Goal: Transaction & Acquisition: Purchase product/service

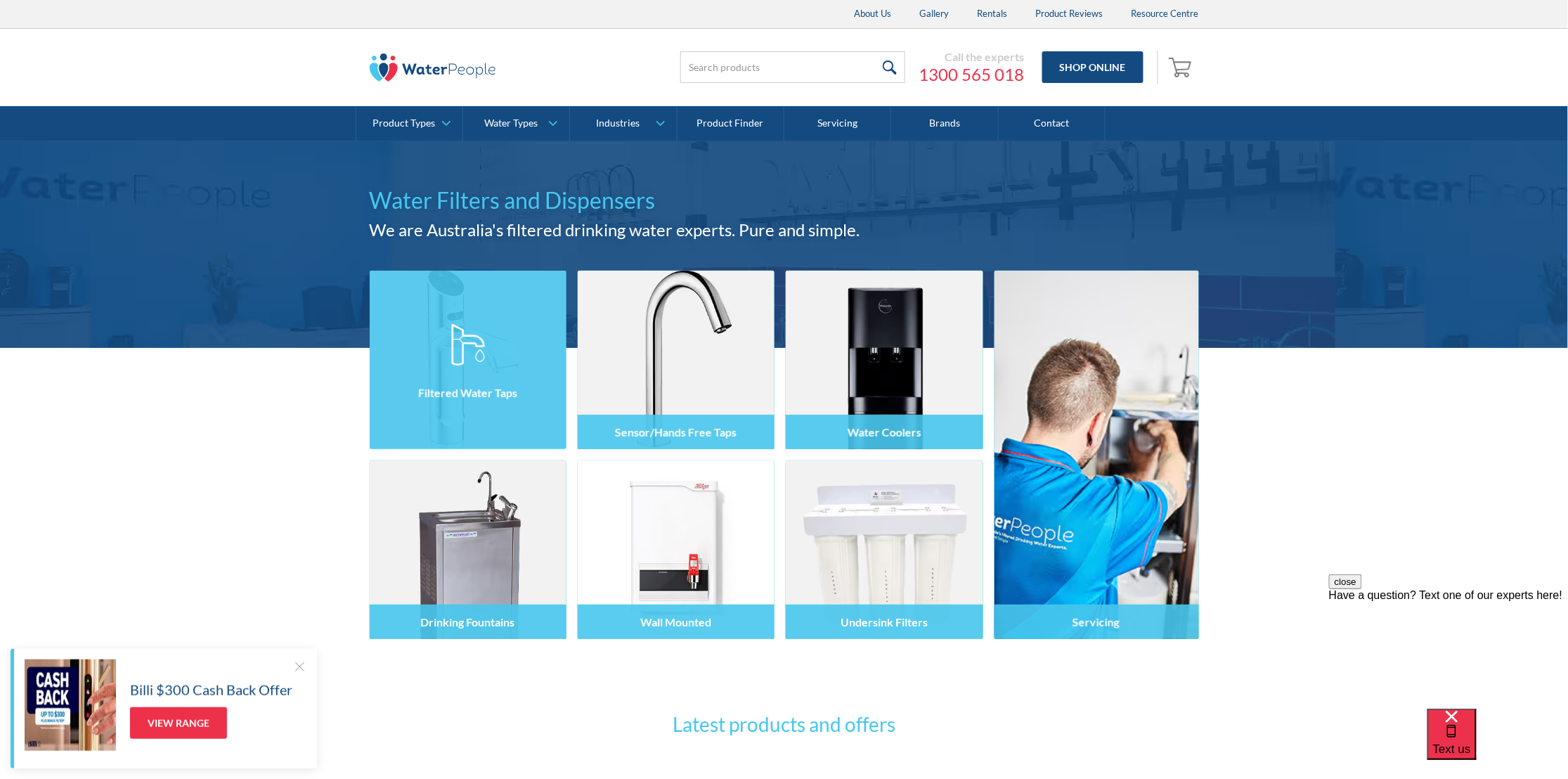
click at [485, 311] on img at bounding box center [468, 360] width 197 height 179
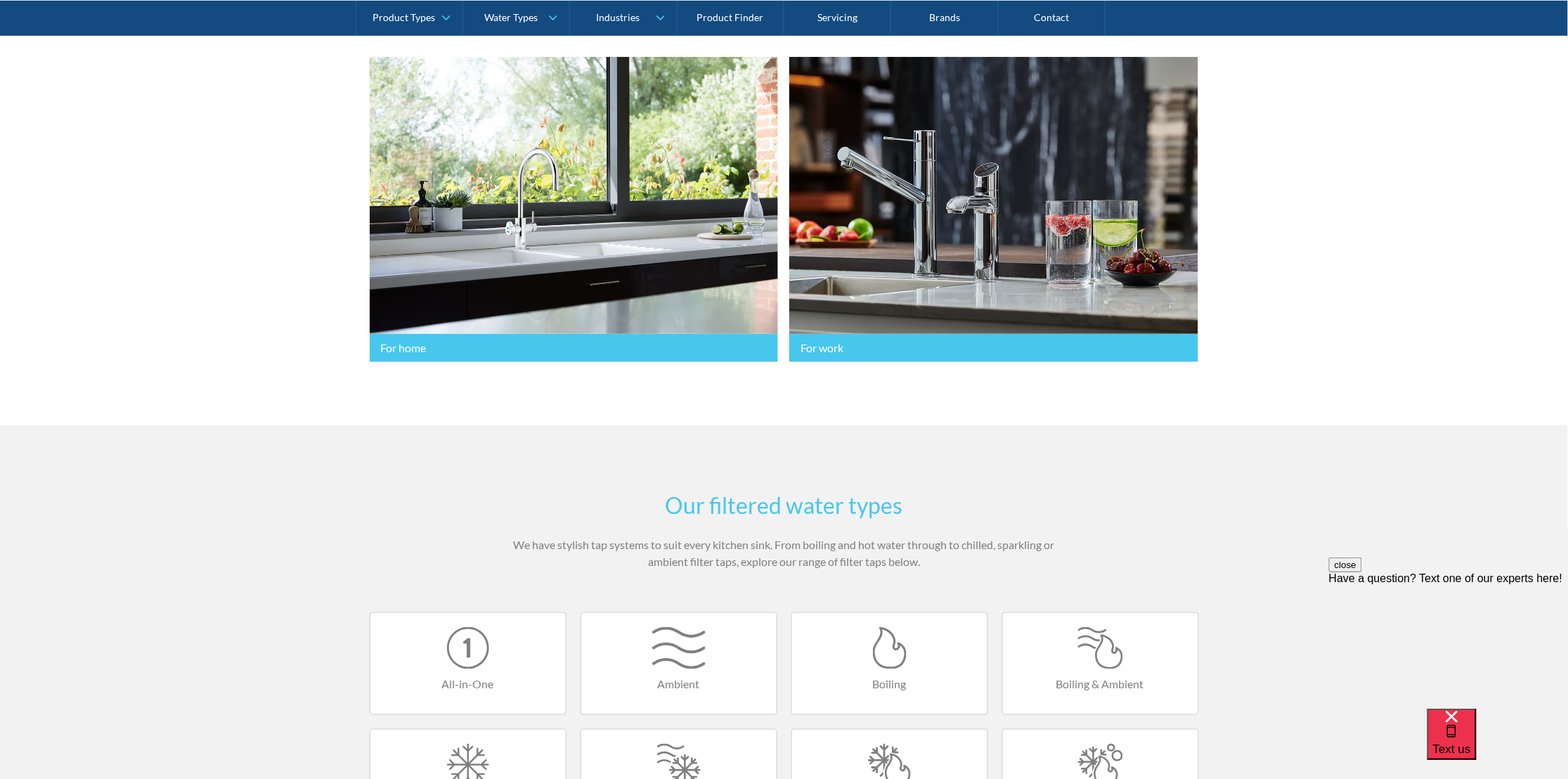
scroll to position [413, 0]
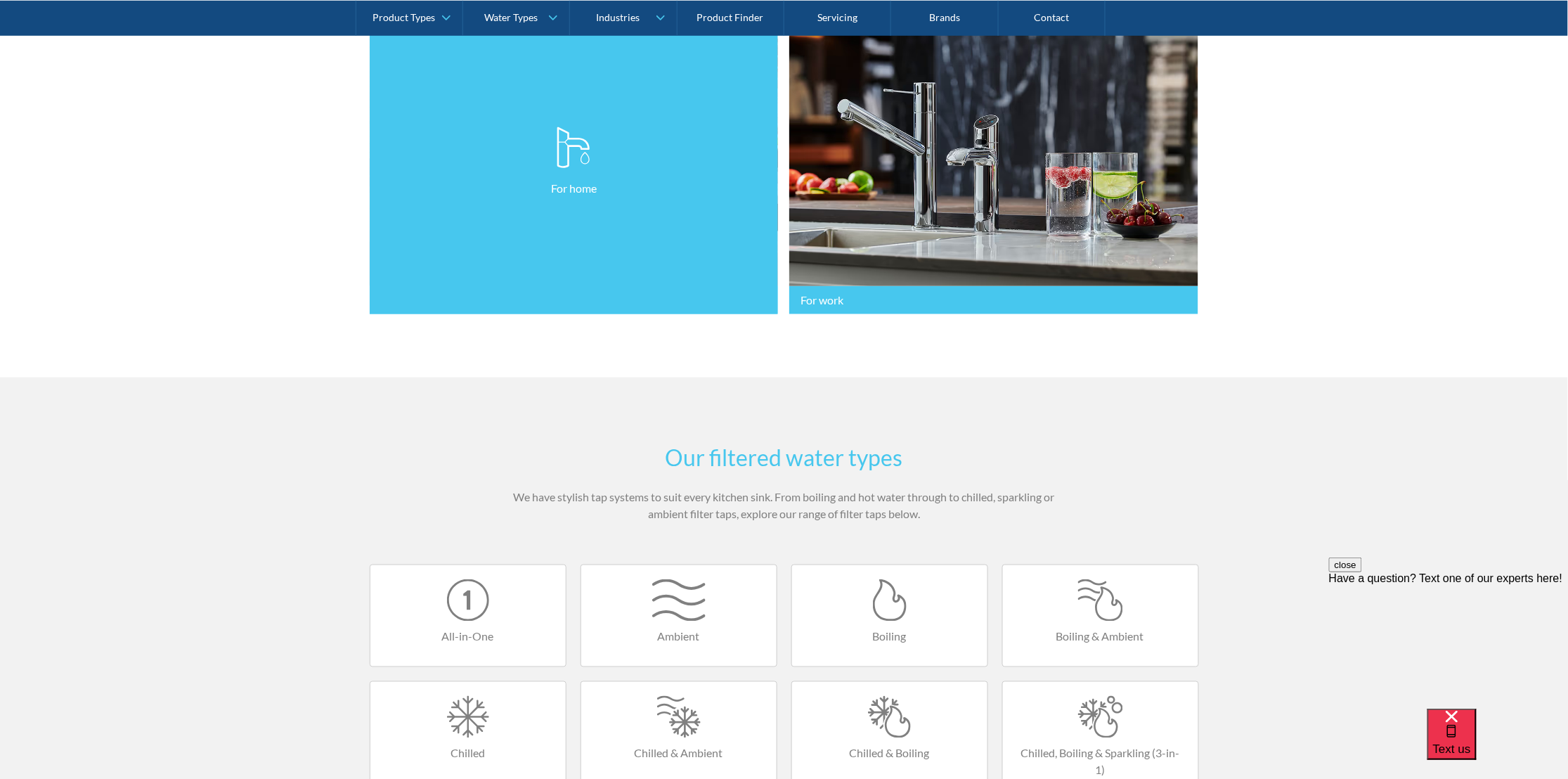
click at [643, 182] on link "For home" at bounding box center [574, 161] width 409 height 305
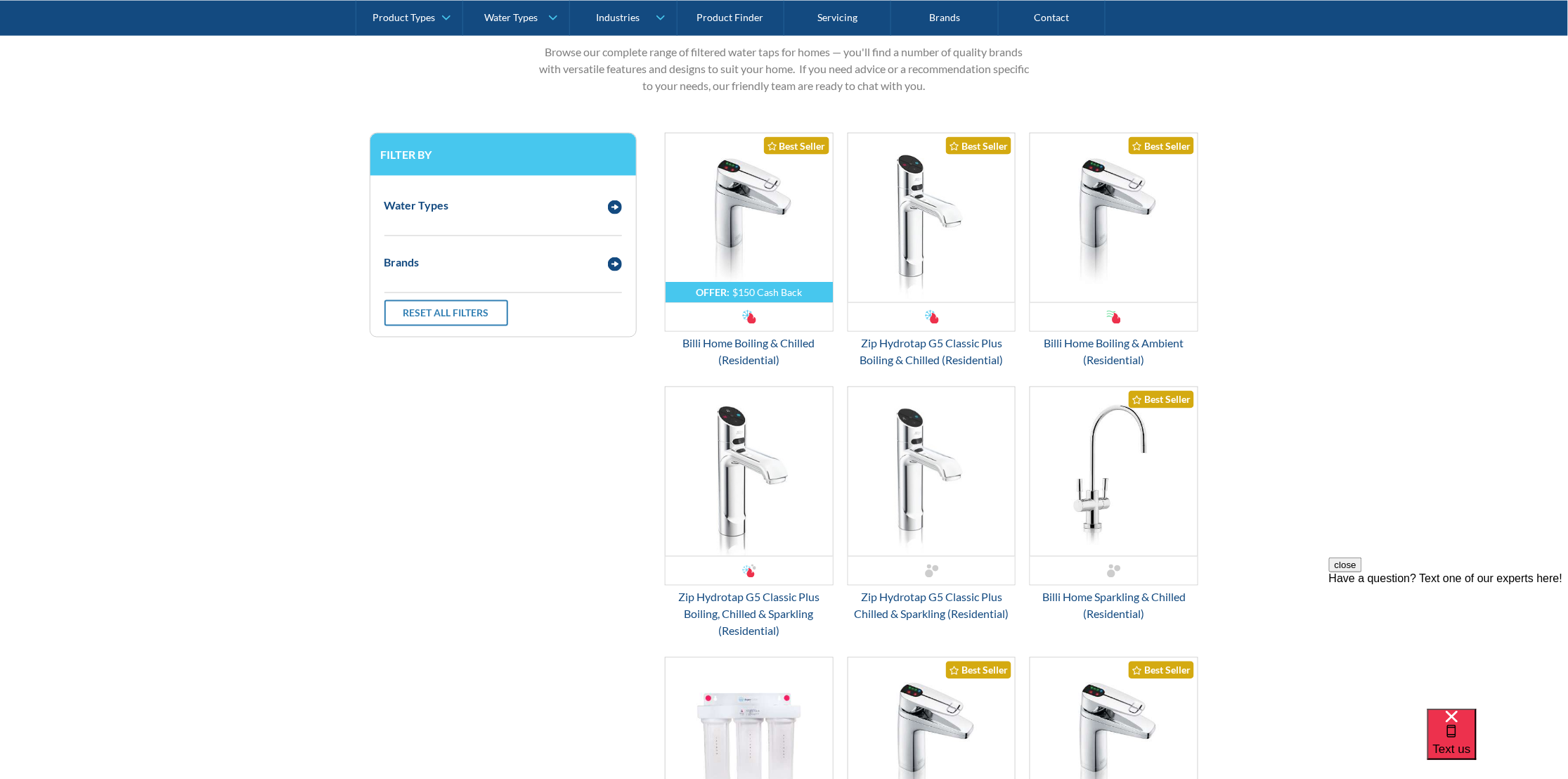
scroll to position [662, 0]
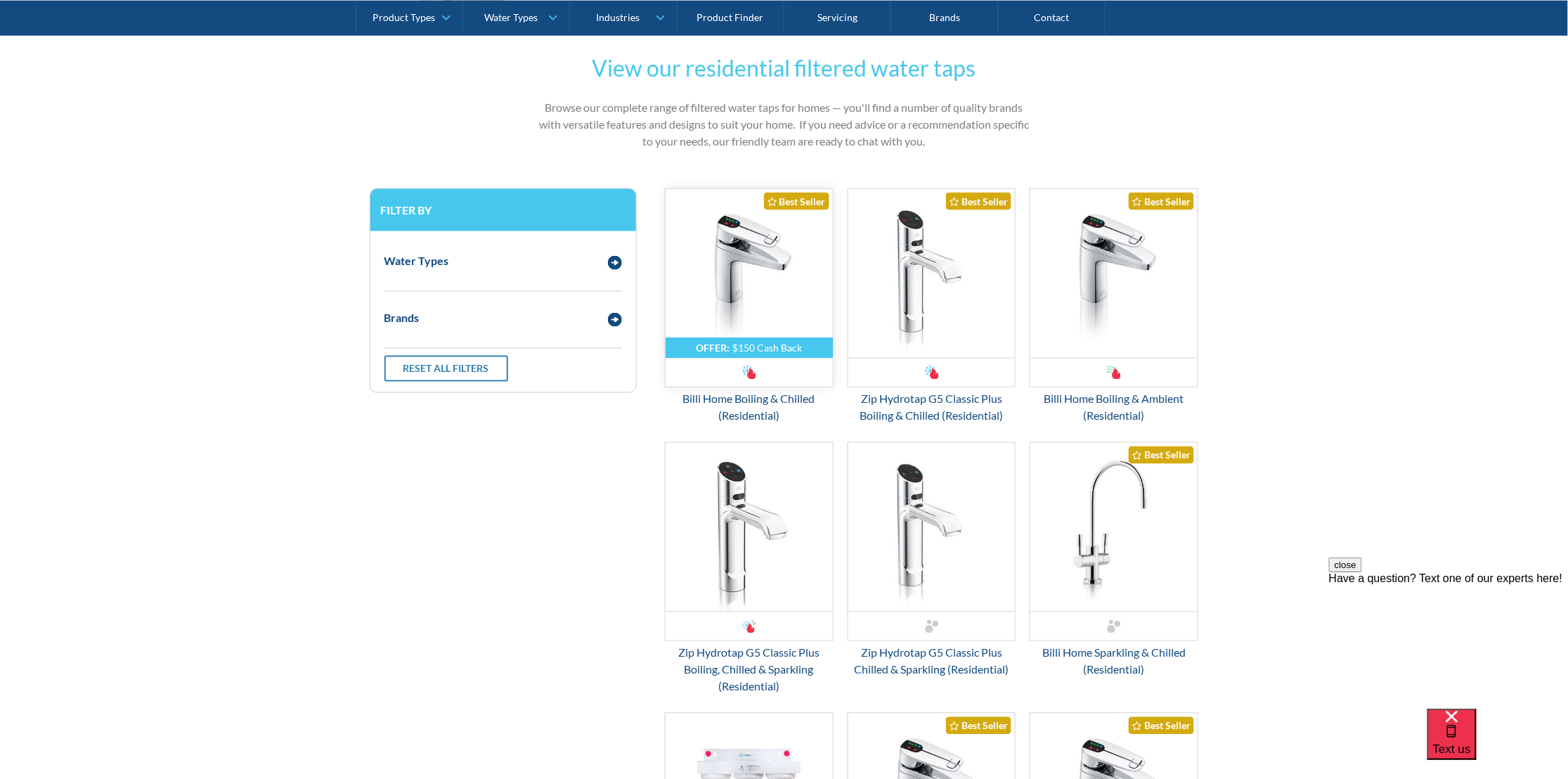
click at [762, 242] on img "Email Form 3" at bounding box center [749, 273] width 167 height 169
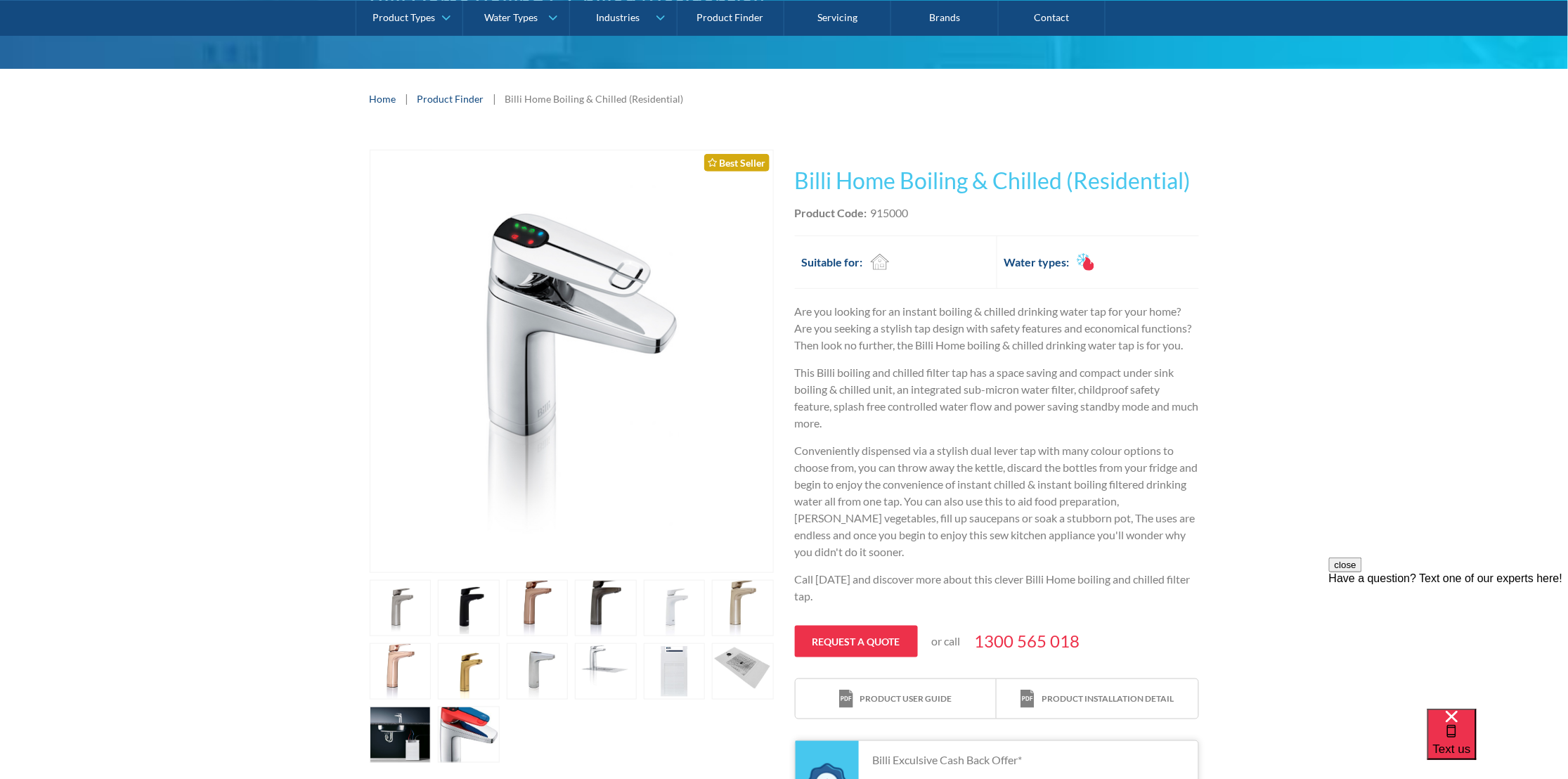
scroll to position [165, 0]
